Goal: Information Seeking & Learning: Learn about a topic

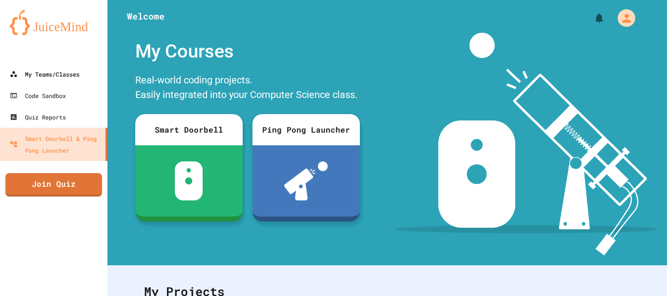
click at [70, 70] on div "My Teams/Classes" at bounding box center [45, 74] width 70 height 12
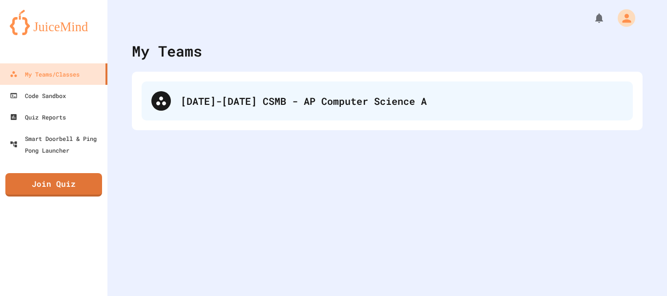
click at [259, 118] on div "[DATE]-[DATE] CSMB - AP Computer Science A" at bounding box center [387, 101] width 491 height 39
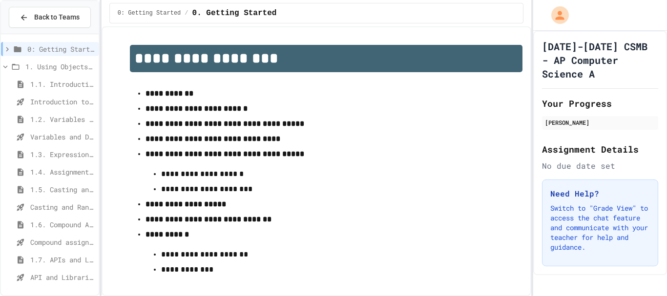
click at [53, 163] on div "1.3. Expressions and Output [New]" at bounding box center [50, 156] width 98 height 18
click at [52, 170] on span "1.4. Assignment and Input" at bounding box center [62, 172] width 64 height 10
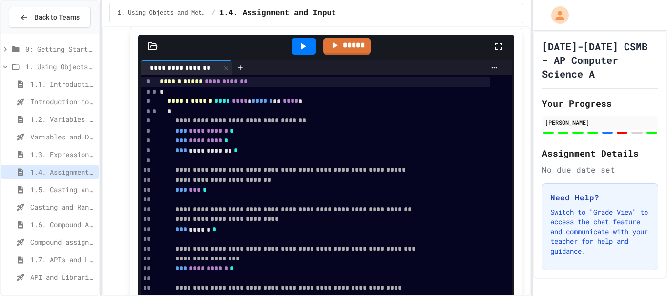
scroll to position [3613, 0]
